Goal: Find specific page/section: Find specific page/section

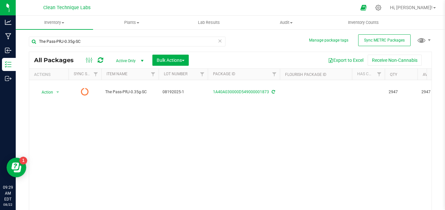
scroll to position [18, 0]
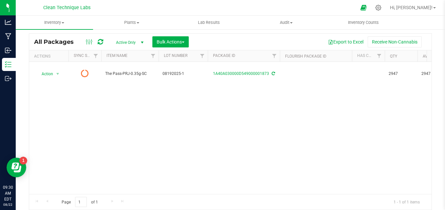
click at [216, 141] on div "Action Action Edit attributes Global inventory Lock package Print package label…" at bounding box center [230, 128] width 402 height 132
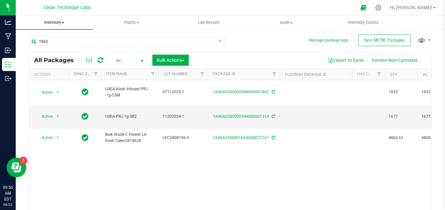
click at [55, 24] on span "Inventory" at bounding box center [54, 23] width 77 height 6
